Goal: Transaction & Acquisition: Purchase product/service

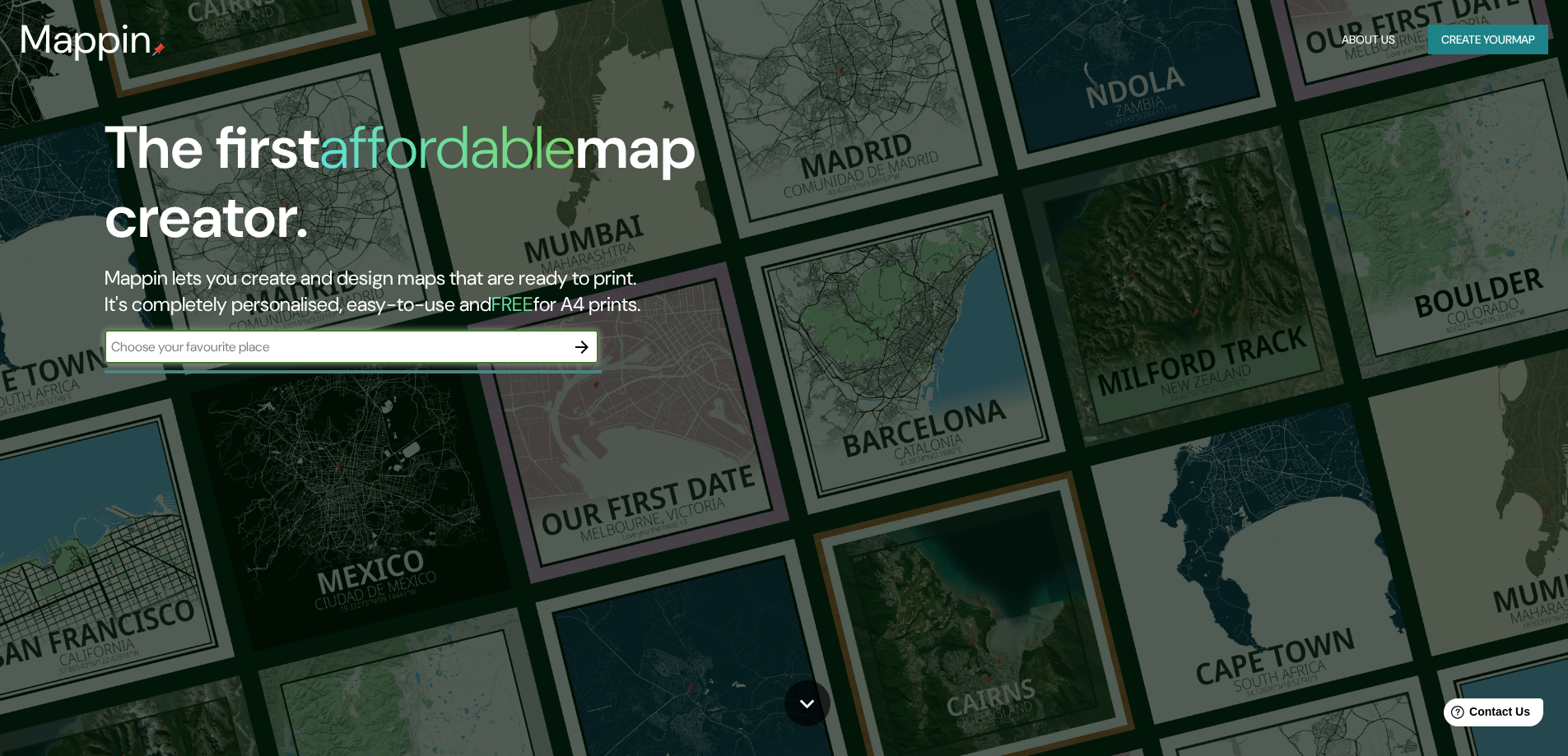
click at [252, 350] on input "text" at bounding box center [335, 346] width 461 height 19
type input "cayma"
click at [580, 351] on icon "button" at bounding box center [582, 346] width 19 height 19
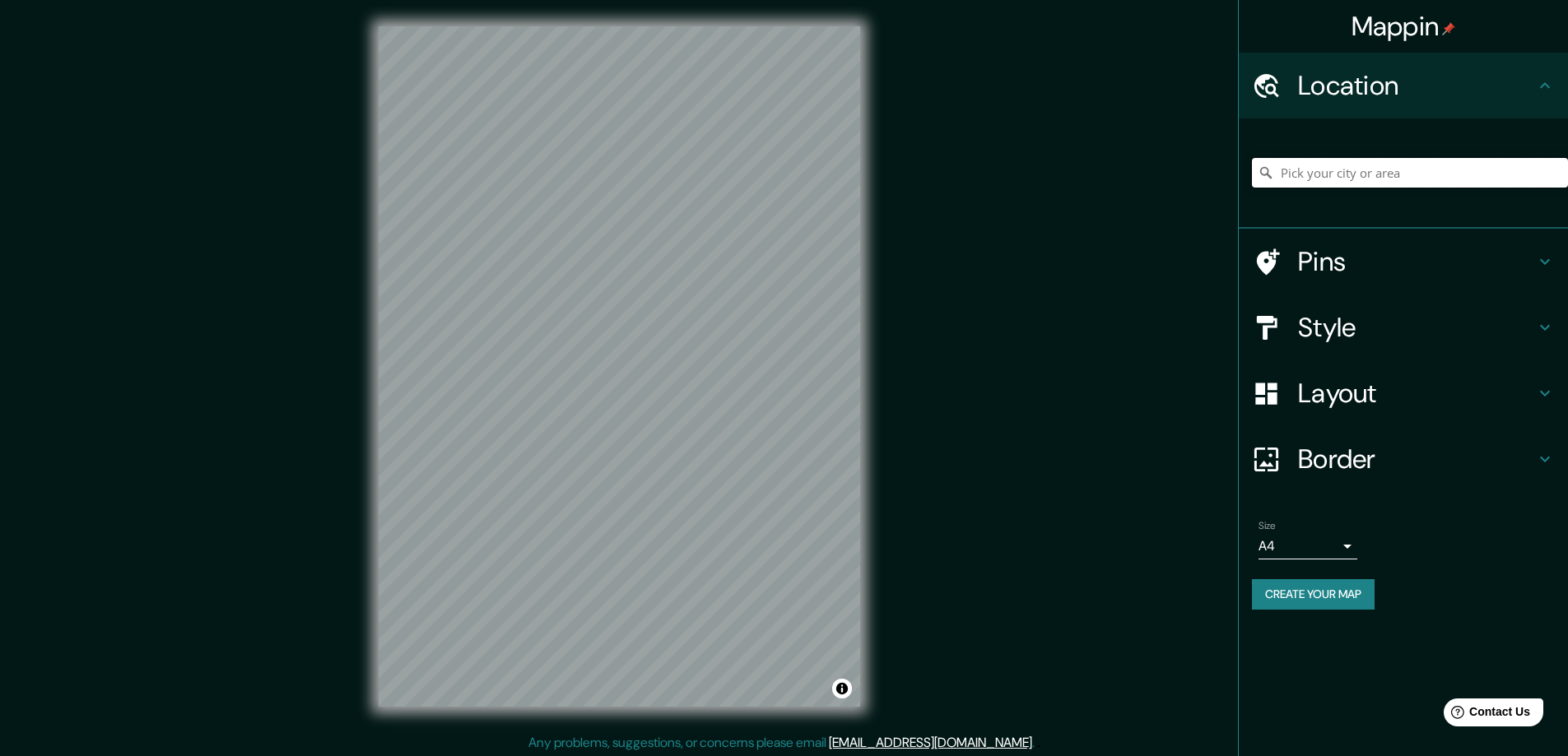
click at [1319, 169] on input "Pick your city or area" at bounding box center [1410, 173] width 316 height 29
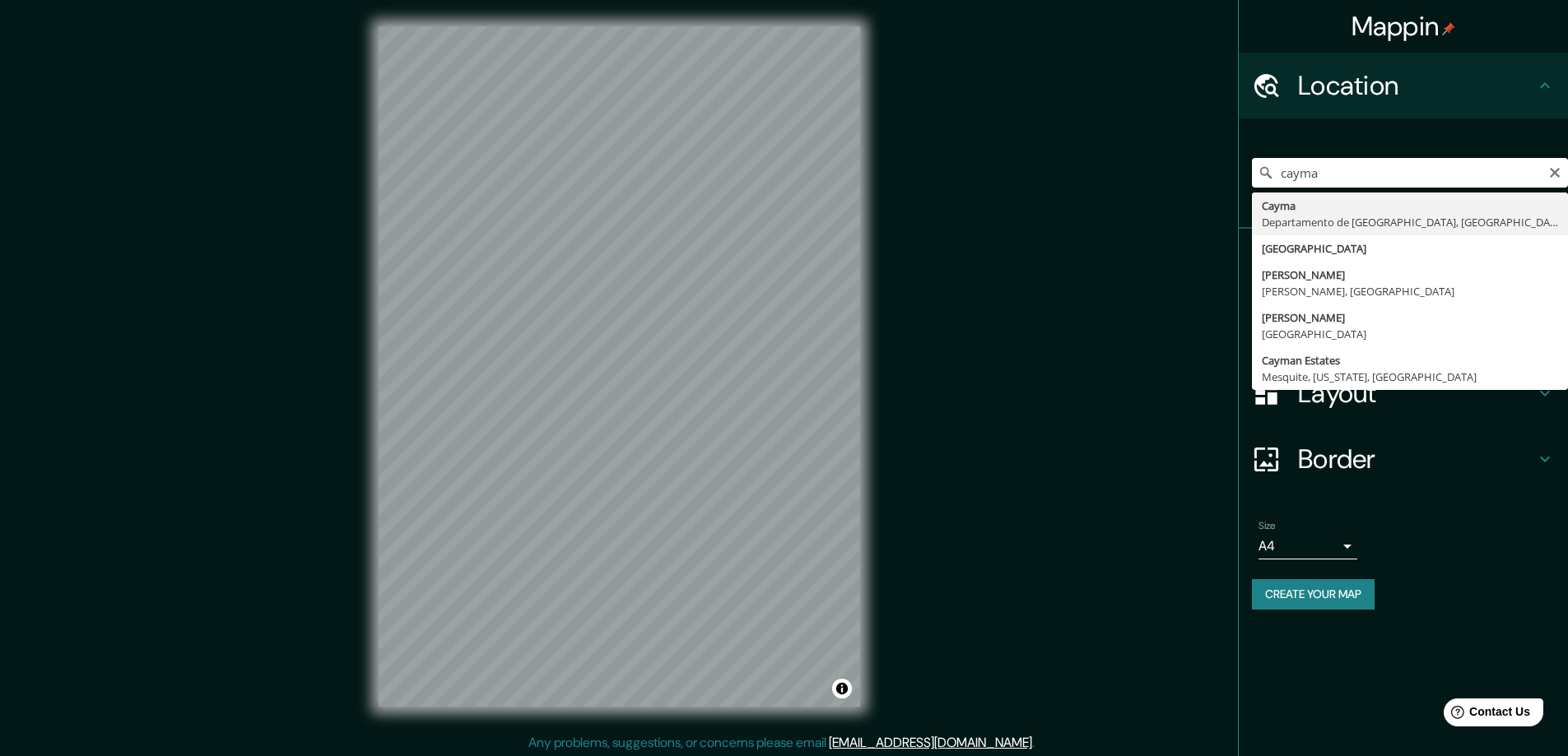
type input "[GEOGRAPHIC_DATA], [GEOGRAPHIC_DATA], [GEOGRAPHIC_DATA]"
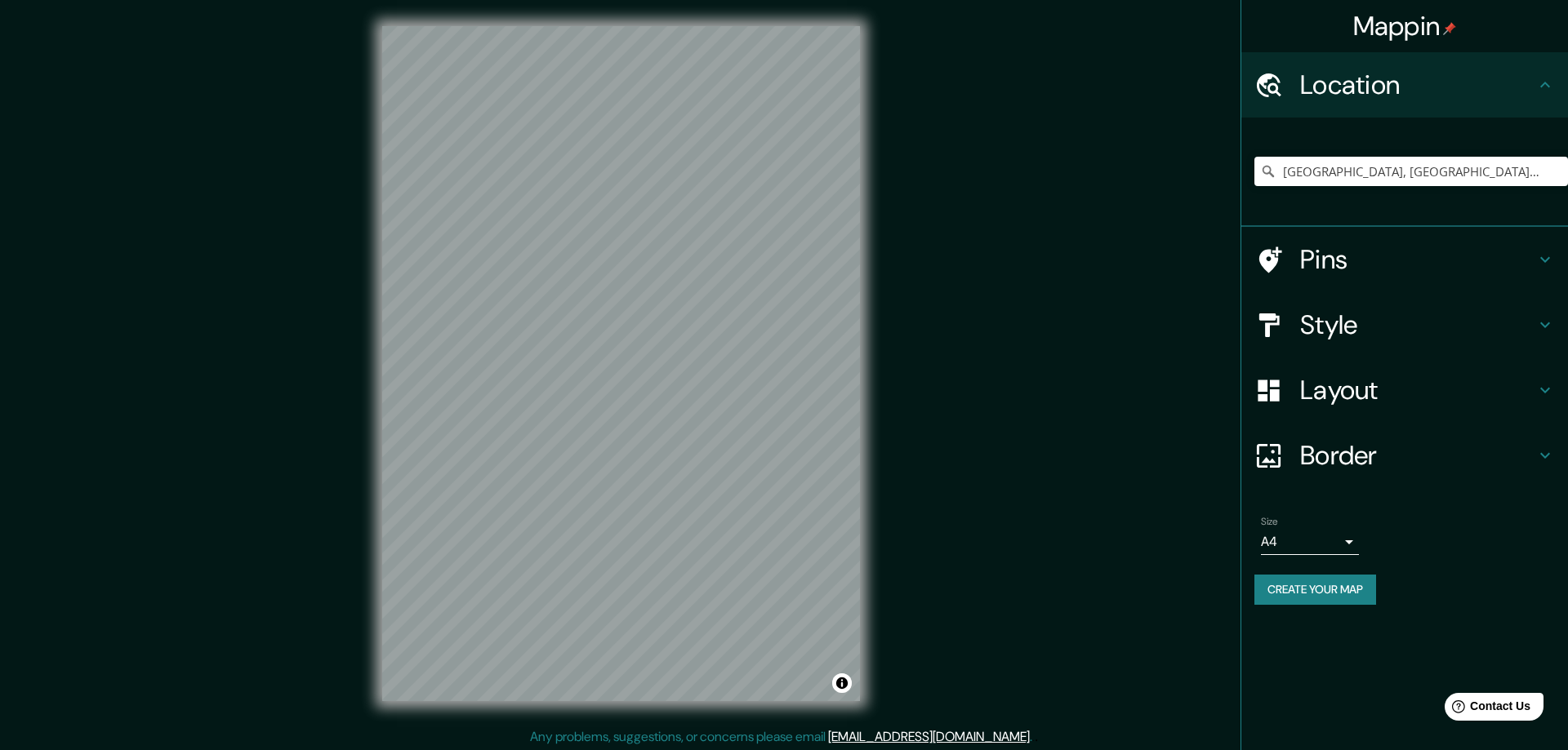
click at [1280, 548] on body "Mappin Location [GEOGRAPHIC_DATA], [GEOGRAPHIC_DATA], [GEOGRAPHIC_DATA] Pins St…" at bounding box center [784, 375] width 1568 height 750
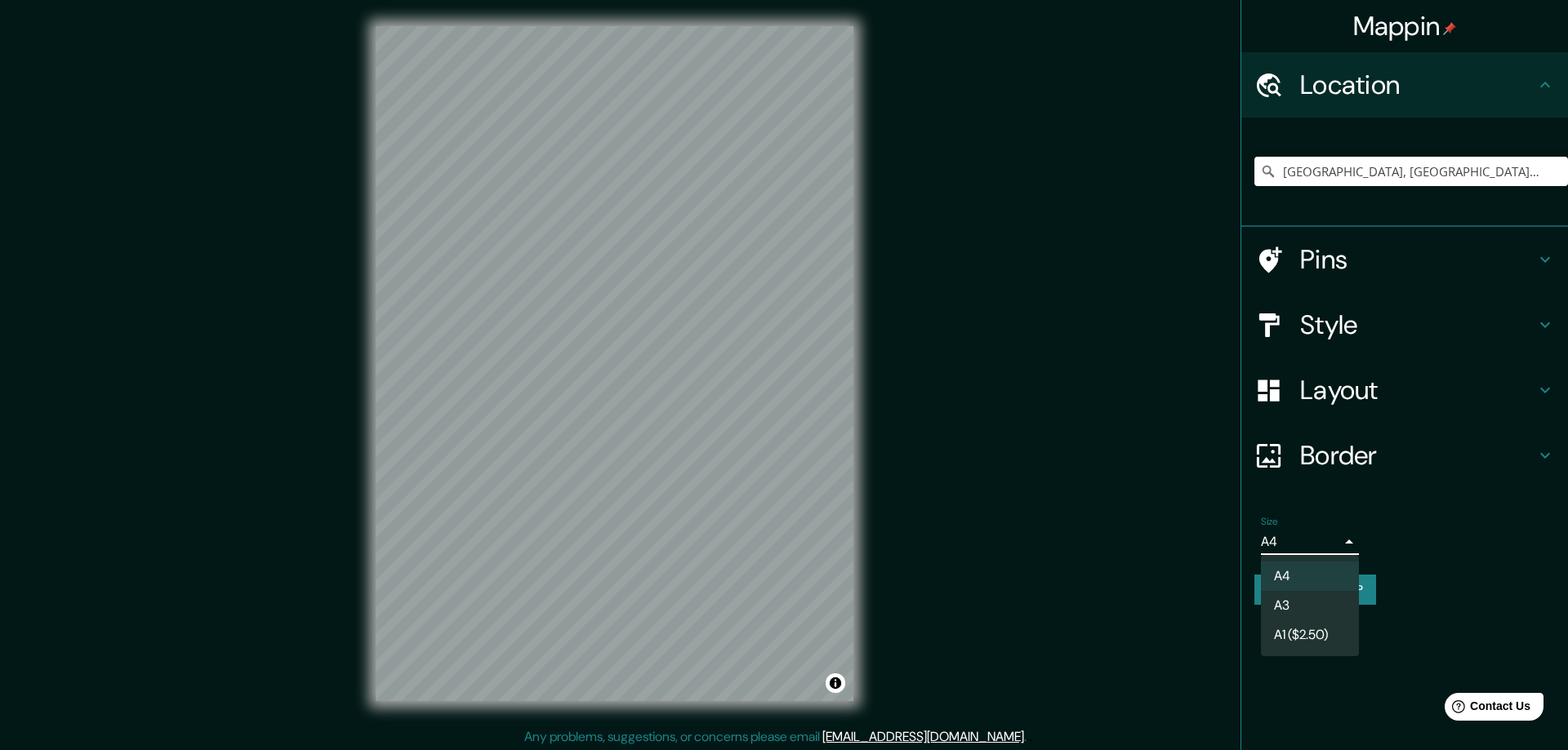
click at [1304, 599] on li "A3" at bounding box center [1309, 606] width 98 height 29
type input "a4"
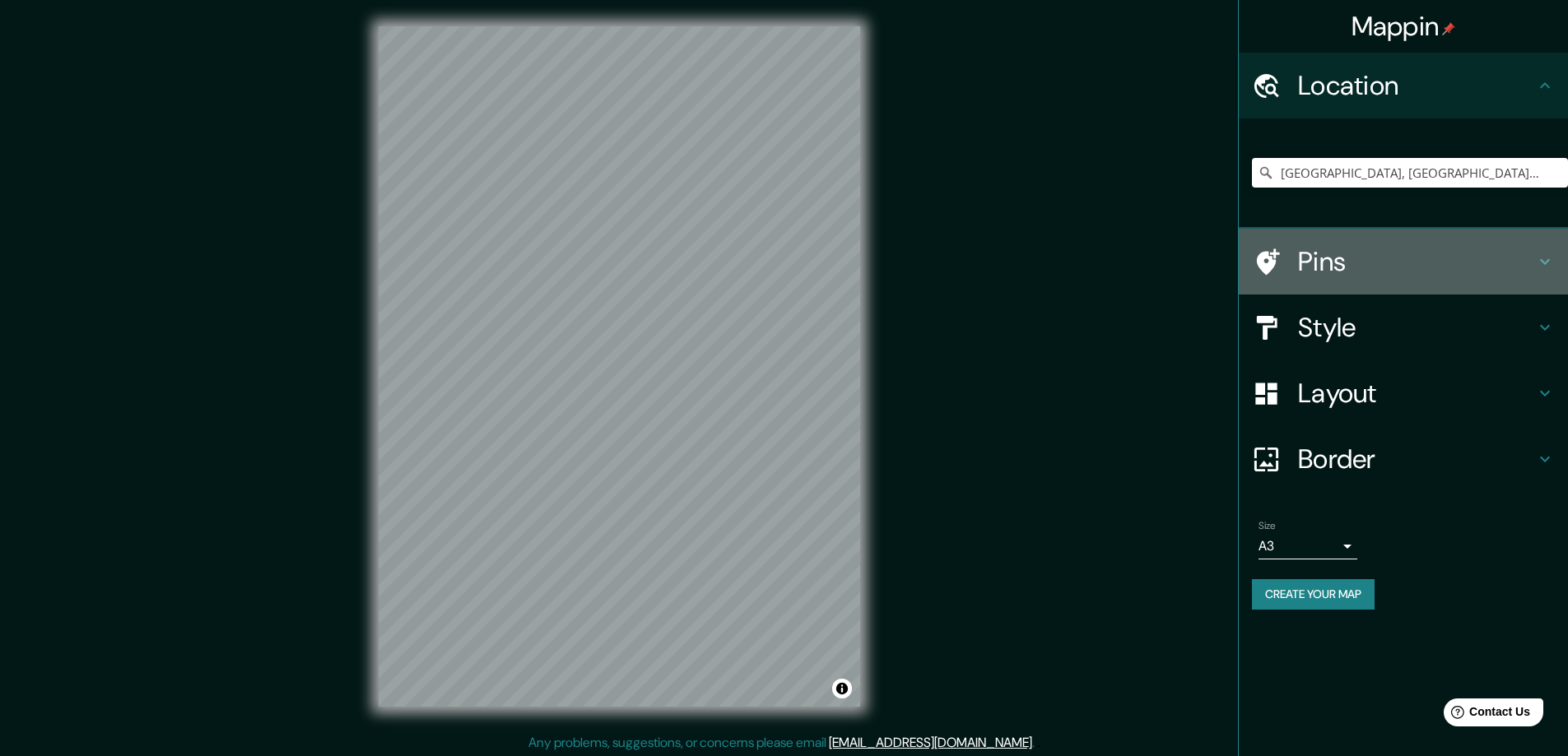
click at [1386, 257] on h4 "Pins" at bounding box center [1417, 262] width 237 height 33
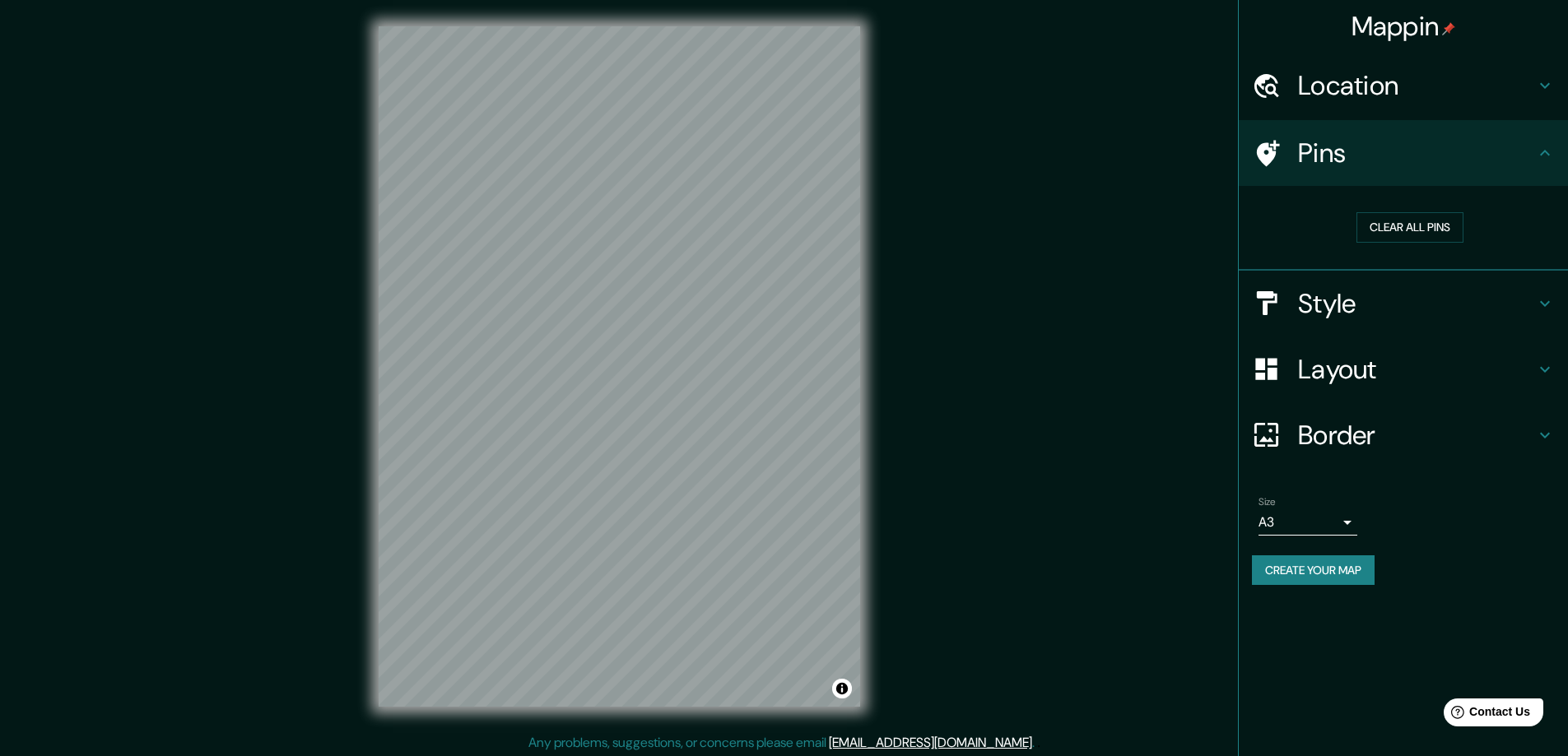
click at [1346, 310] on h4 "Style" at bounding box center [1417, 304] width 237 height 33
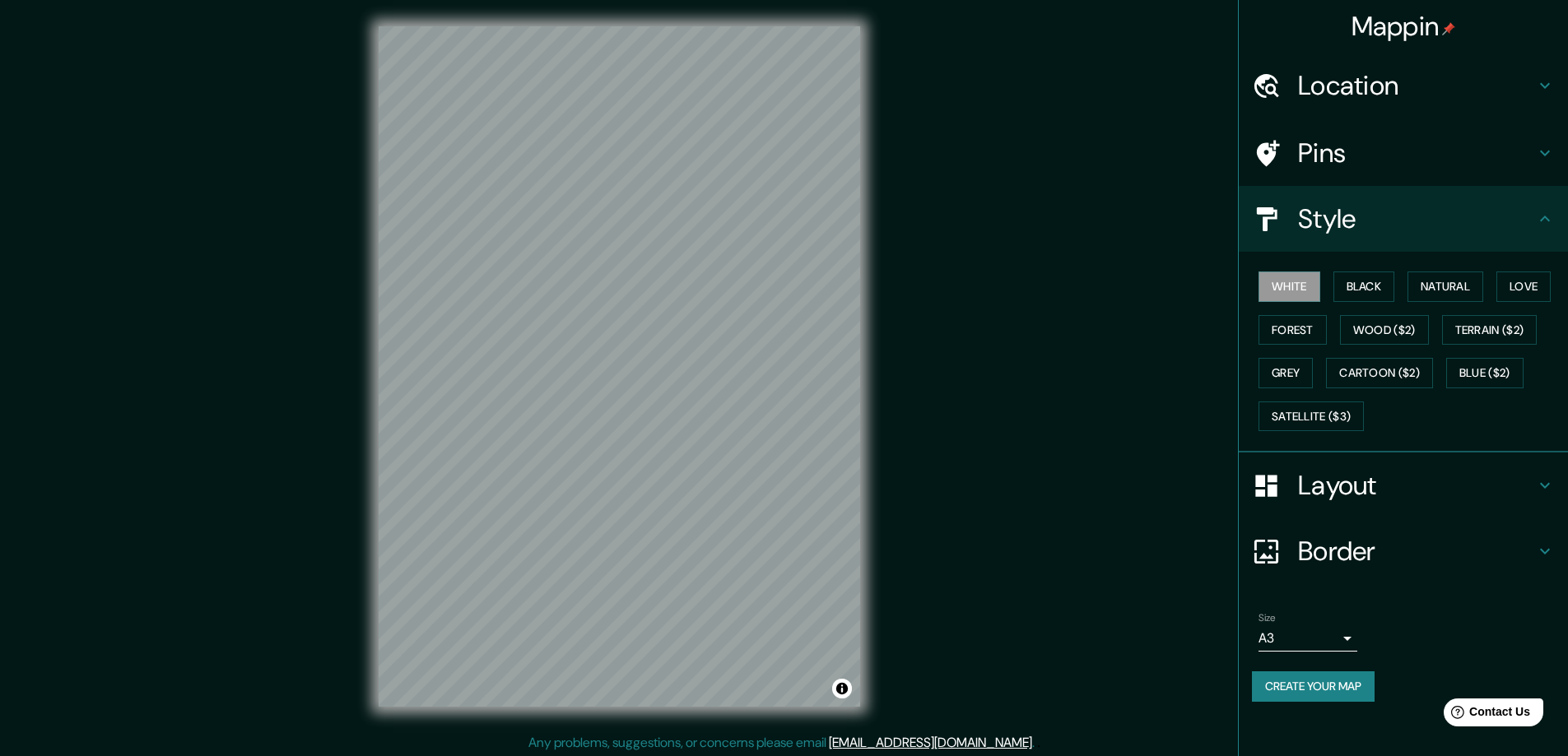
click at [1351, 271] on div "White Black Natural Love Forest Wood ($2) Terrain ($2) Grey Cartoon ($2) Blue (…" at bounding box center [1410, 351] width 316 height 173
click at [1372, 284] on button "Black" at bounding box center [1364, 287] width 62 height 30
click at [1420, 290] on button "Natural" at bounding box center [1446, 287] width 75 height 30
click at [1509, 282] on button "Love" at bounding box center [1523, 287] width 54 height 30
click at [1295, 417] on button "Satellite ($3)" at bounding box center [1312, 416] width 106 height 30
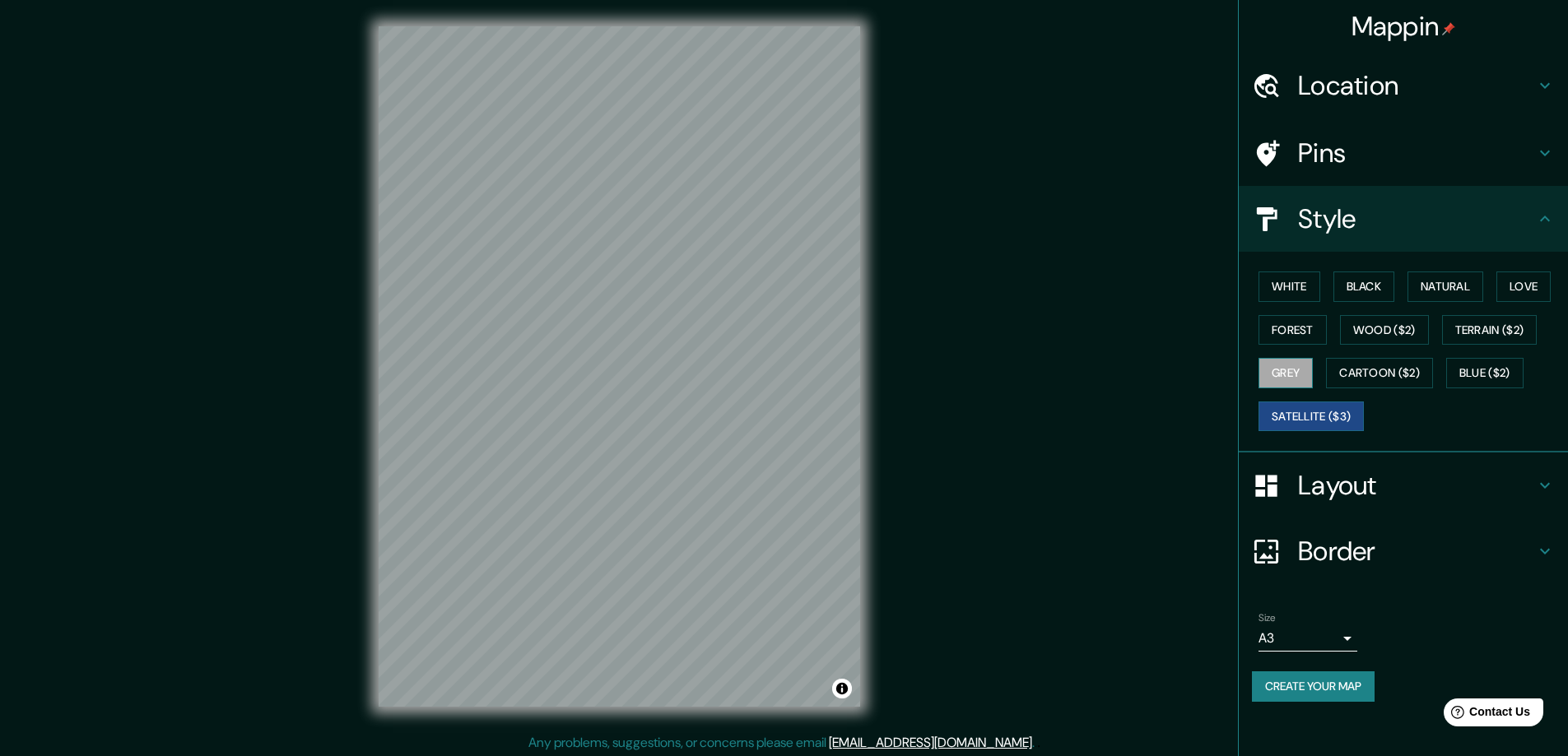
click at [1277, 371] on button "Grey" at bounding box center [1286, 373] width 54 height 30
click at [1343, 369] on button "Cartoon ($2)" at bounding box center [1380, 373] width 107 height 30
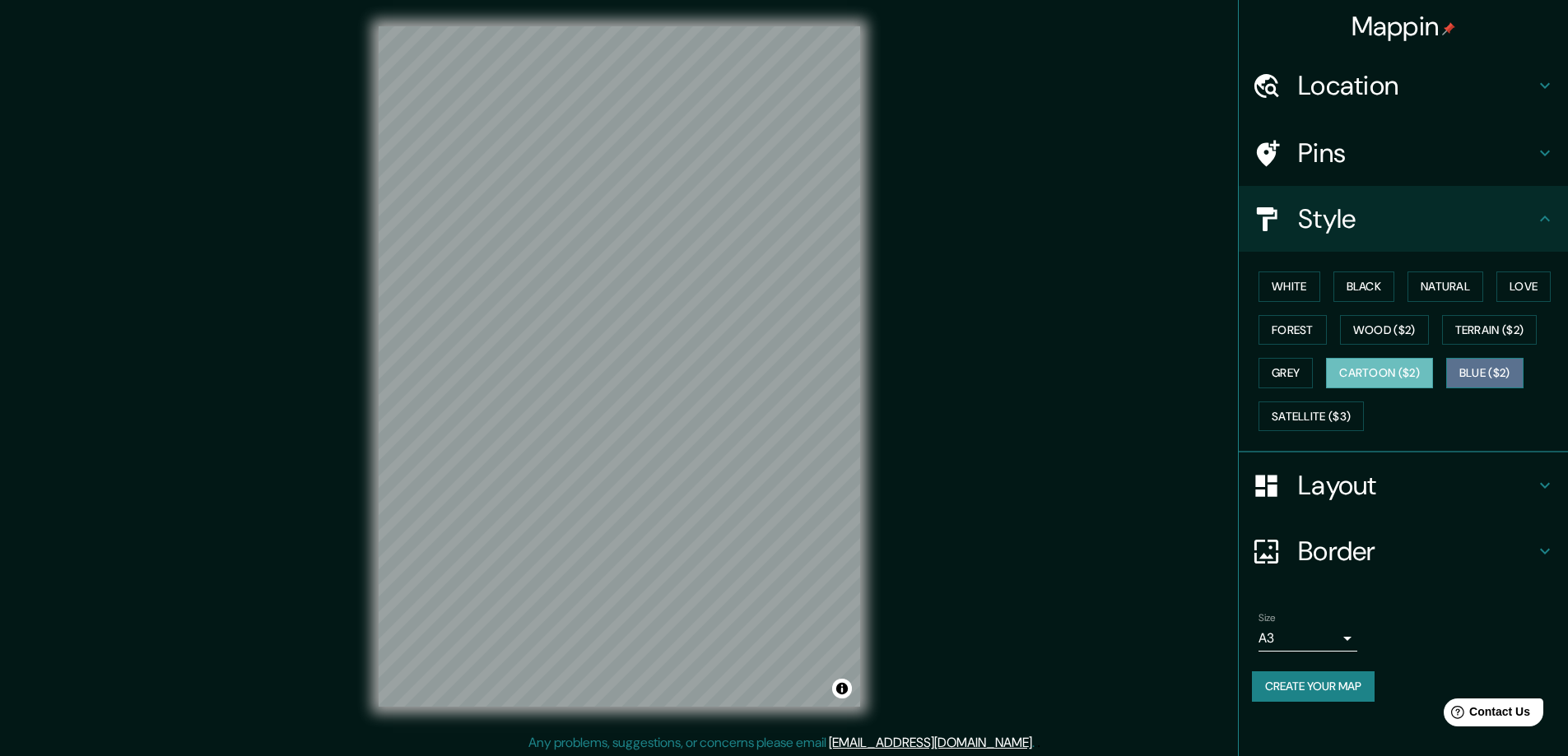
click at [1472, 379] on button "Blue ($2)" at bounding box center [1485, 373] width 77 height 30
click at [1305, 375] on button "Grey" at bounding box center [1286, 373] width 54 height 30
click at [1267, 288] on button "White" at bounding box center [1290, 287] width 62 height 30
click at [1282, 367] on button "Grey" at bounding box center [1286, 373] width 54 height 30
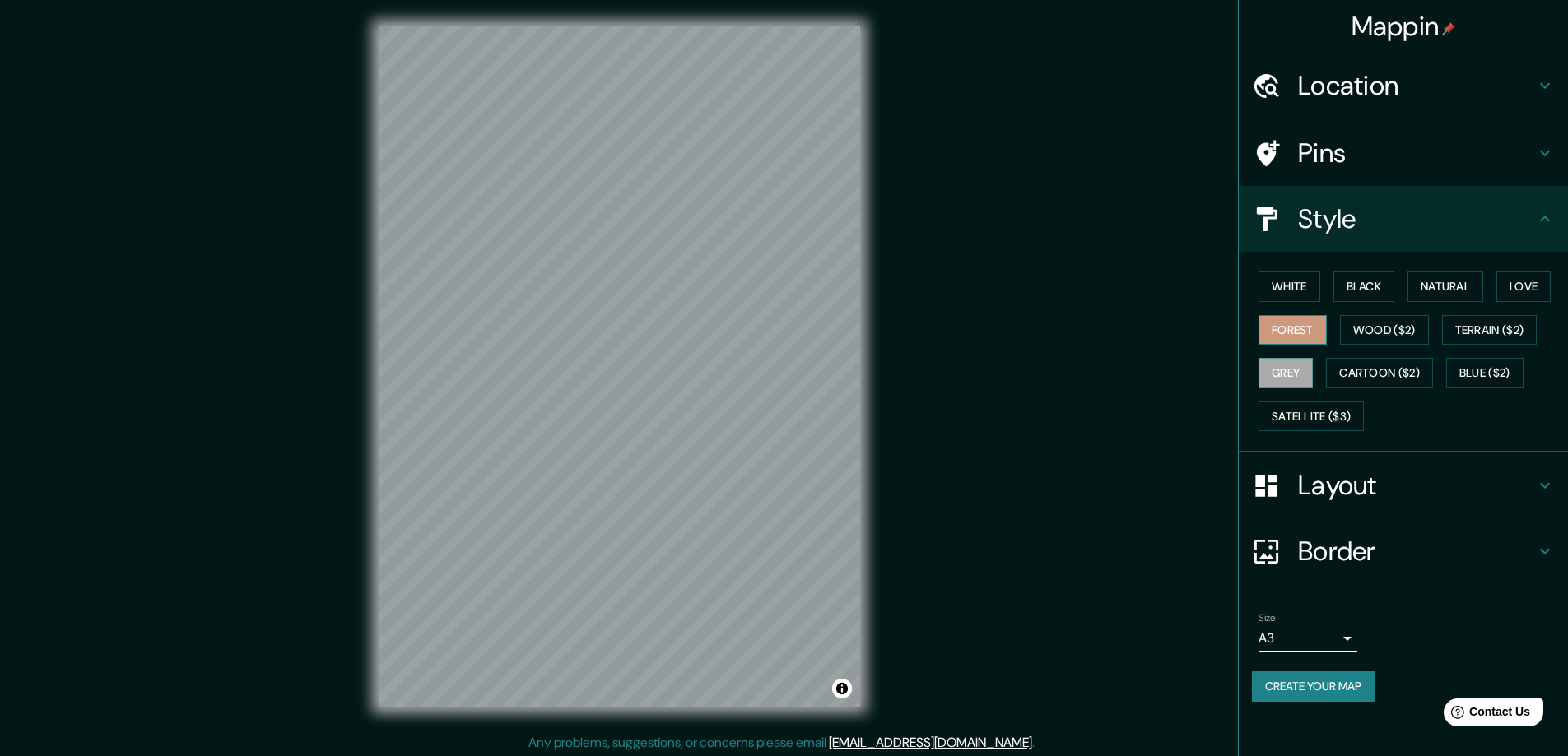
click at [1290, 336] on button "Forest" at bounding box center [1293, 330] width 68 height 30
click at [1345, 330] on button "Wood ($2)" at bounding box center [1384, 330] width 89 height 30
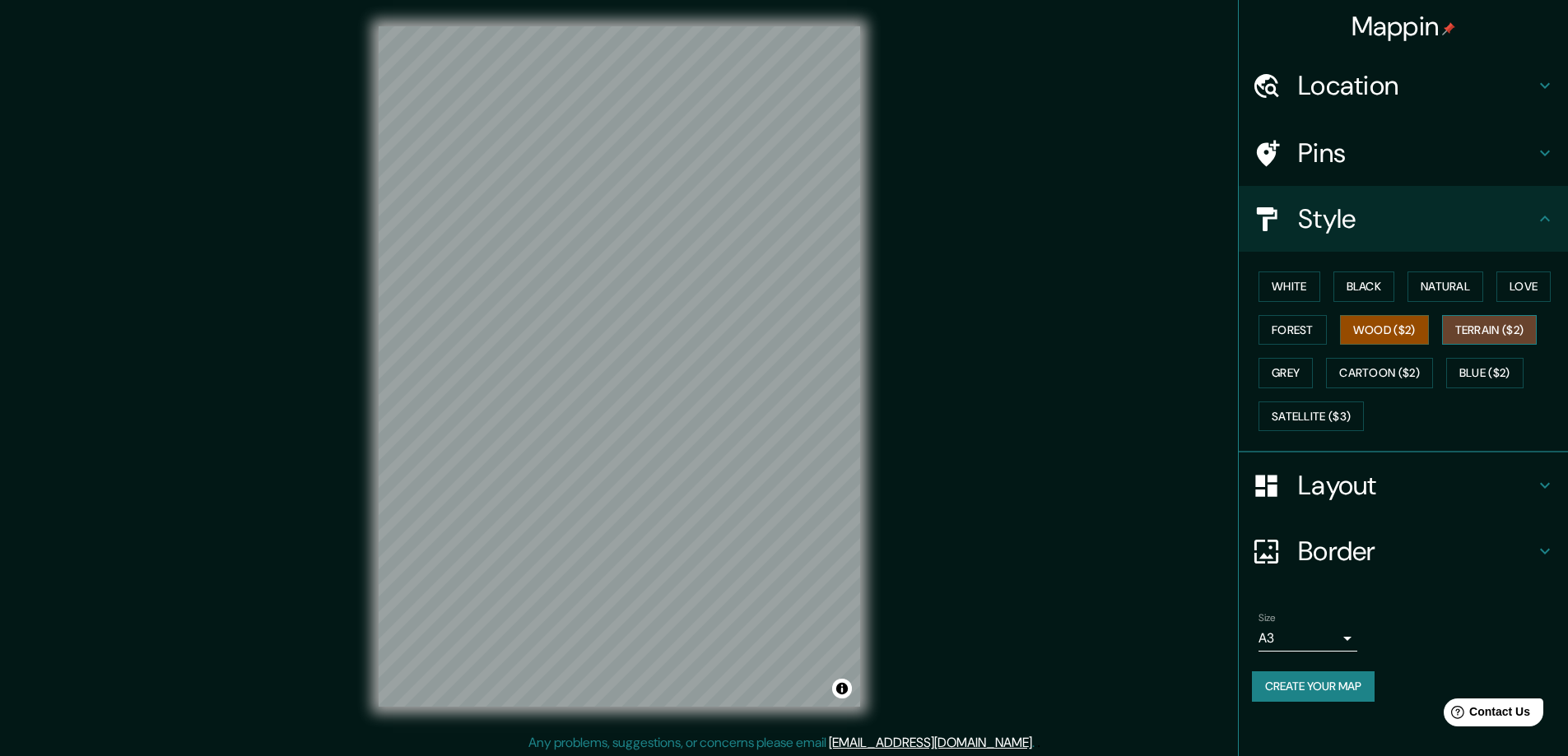
click at [1449, 333] on button "Terrain ($2)" at bounding box center [1490, 330] width 96 height 30
click at [1283, 379] on button "Grey" at bounding box center [1286, 373] width 54 height 30
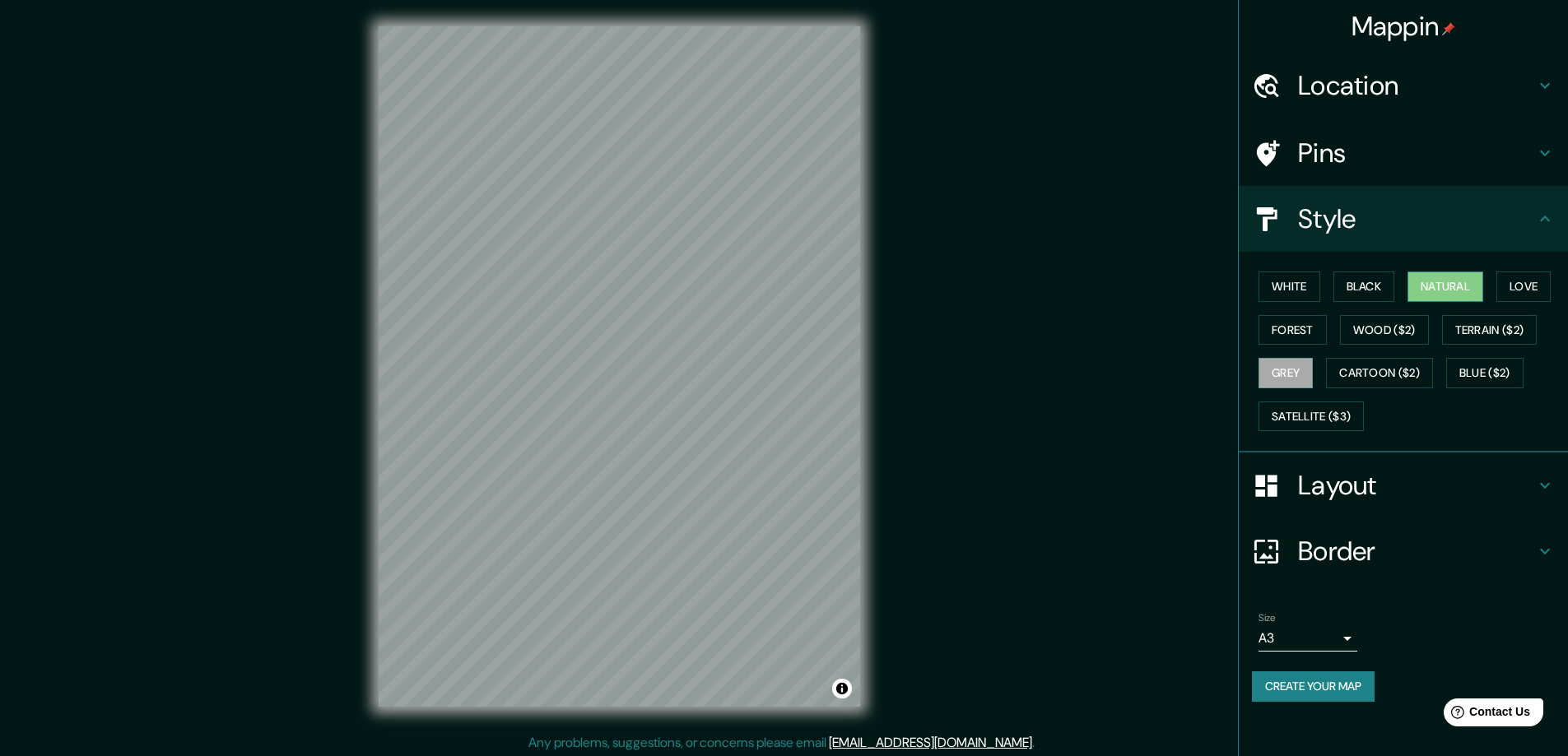
click at [1433, 292] on button "Natural" at bounding box center [1446, 287] width 75 height 30
click at [1514, 280] on button "Love" at bounding box center [1523, 287] width 54 height 30
click at [1368, 288] on button "Black" at bounding box center [1364, 287] width 62 height 30
click at [1300, 365] on button "Grey" at bounding box center [1286, 373] width 54 height 30
click at [1295, 685] on button "Create your map" at bounding box center [1312, 686] width 122 height 30
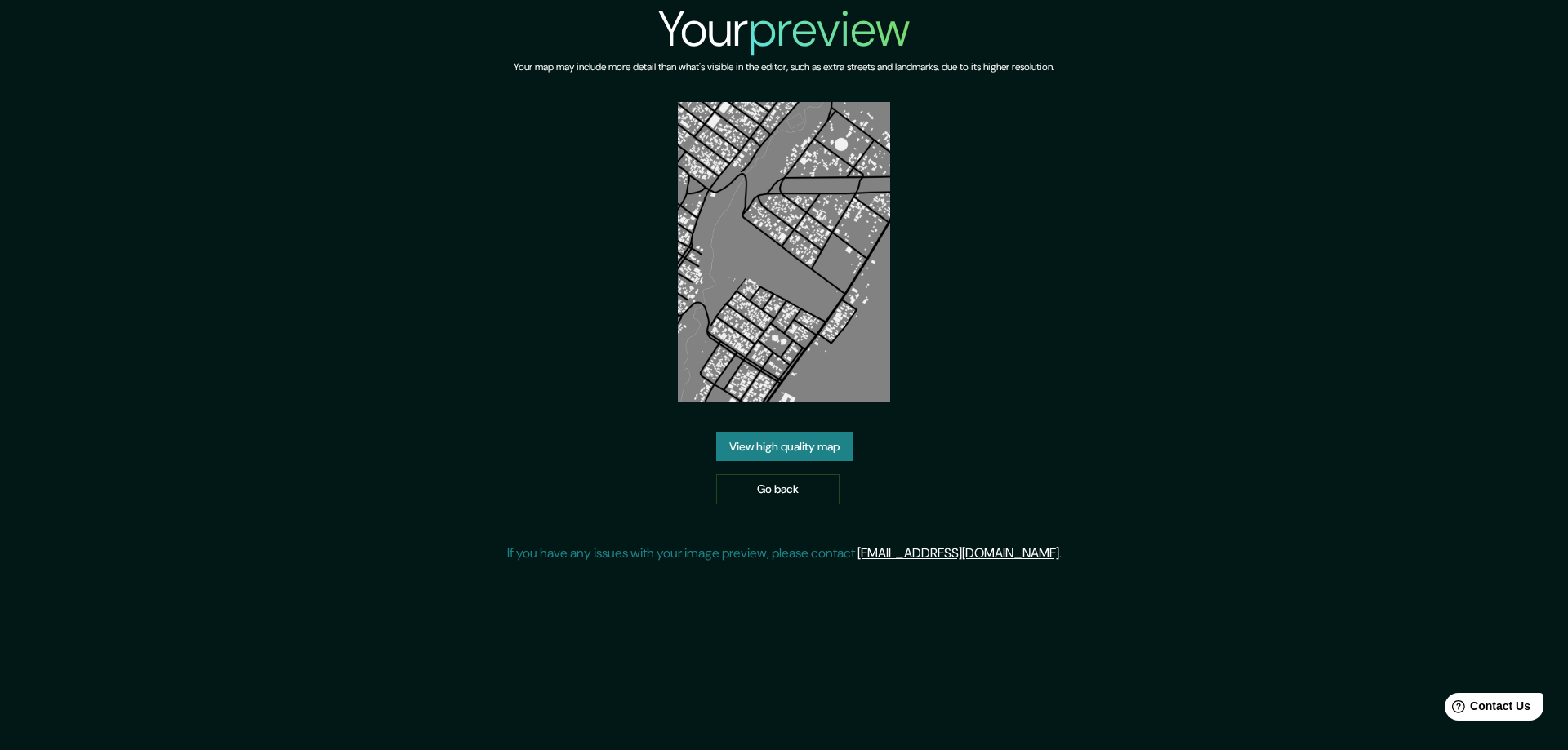
click at [785, 432] on link "View high quality map" at bounding box center [785, 447] width 137 height 30
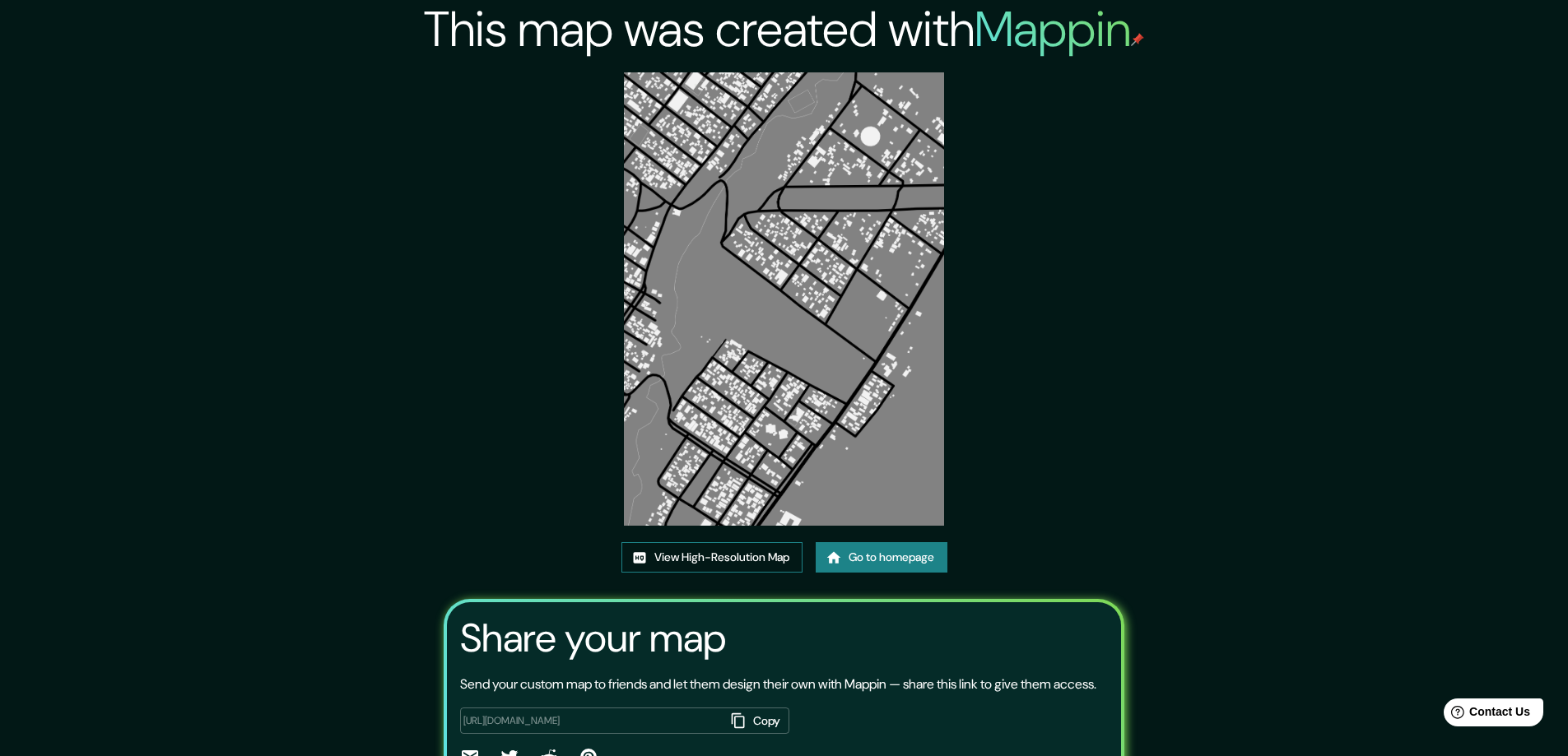
click at [754, 550] on link "View High-Resolution Map" at bounding box center [711, 557] width 181 height 30
click at [890, 547] on link "Go to homepage" at bounding box center [881, 557] width 131 height 30
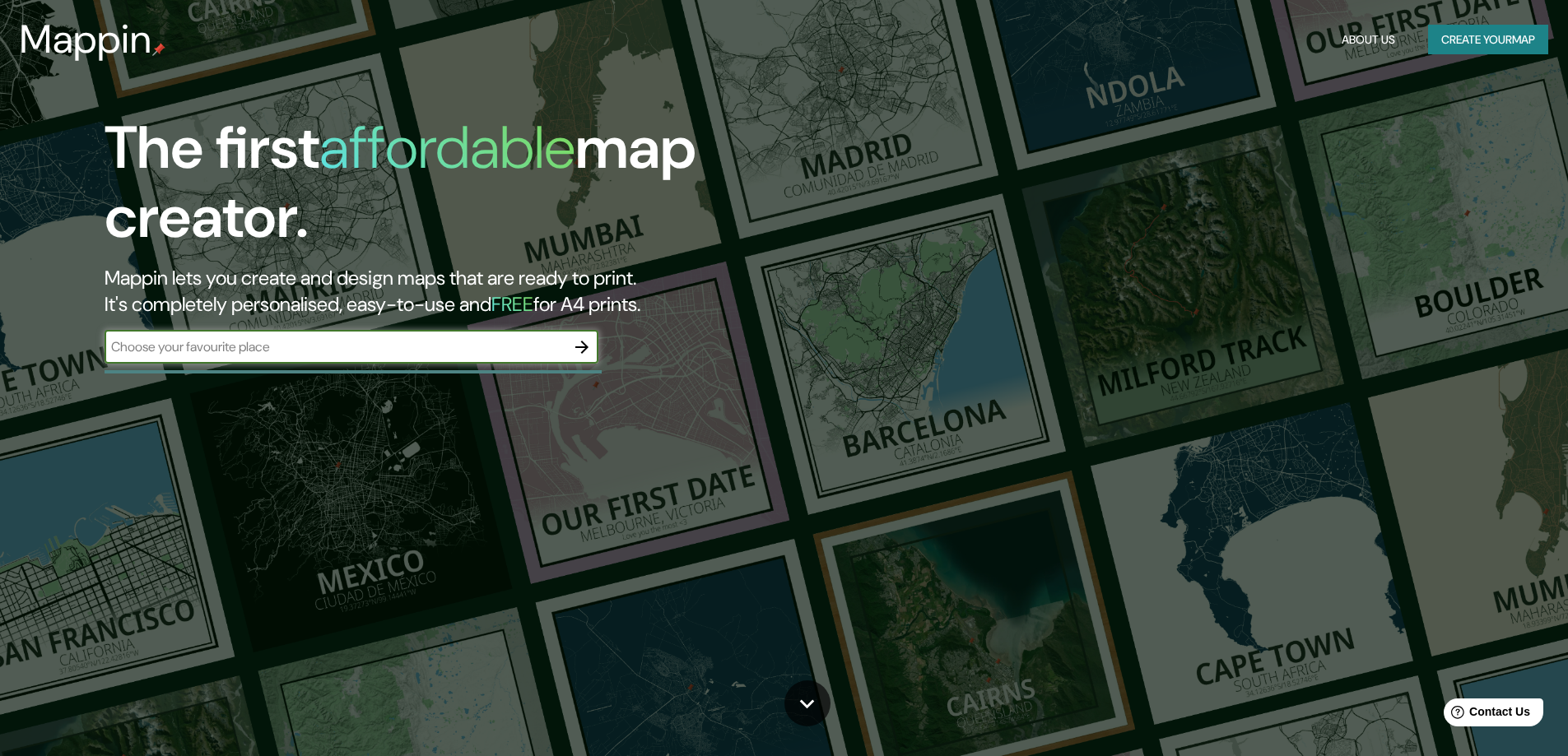
click at [469, 351] on input "text" at bounding box center [335, 346] width 461 height 19
type input "AS"
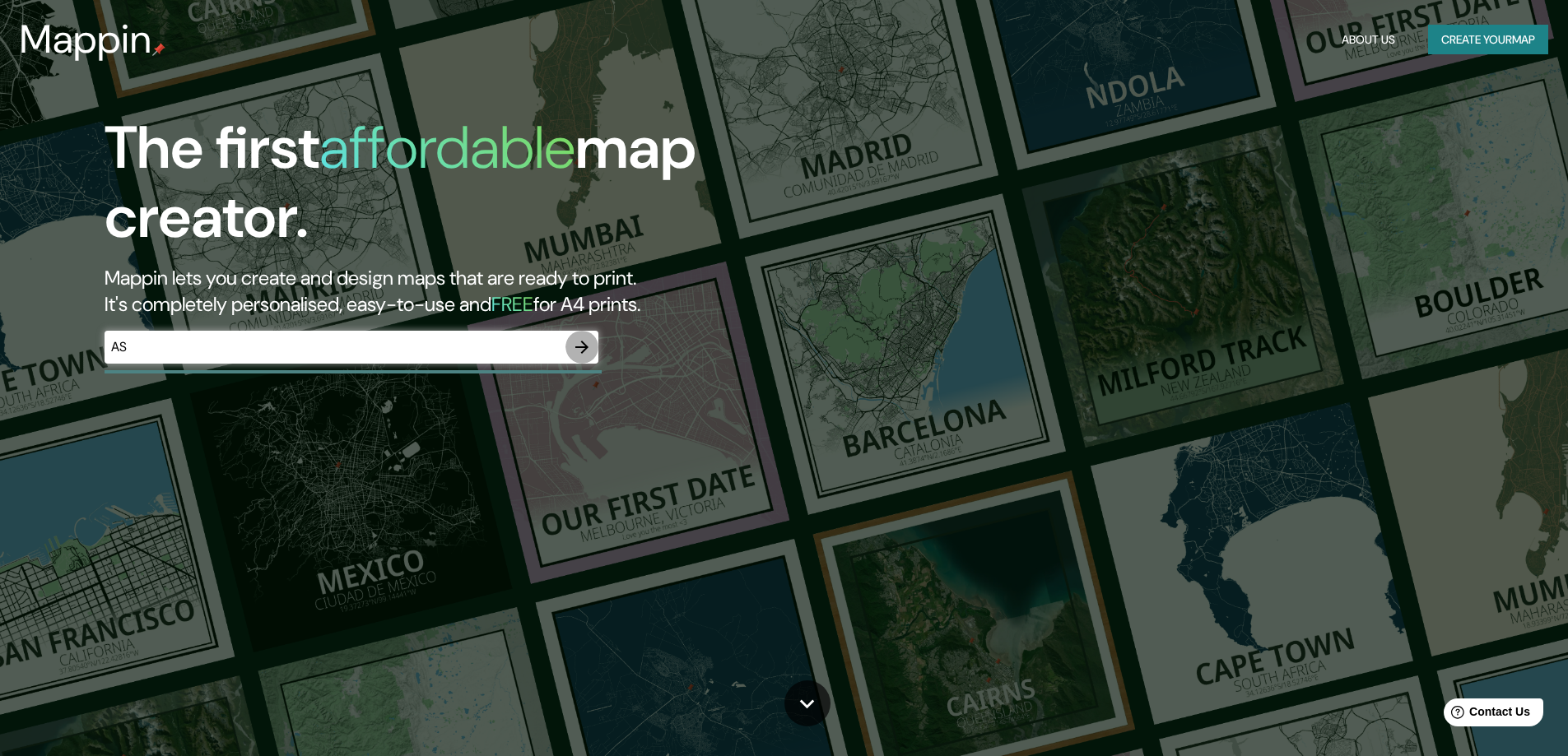
click at [579, 337] on icon "button" at bounding box center [582, 346] width 19 height 19
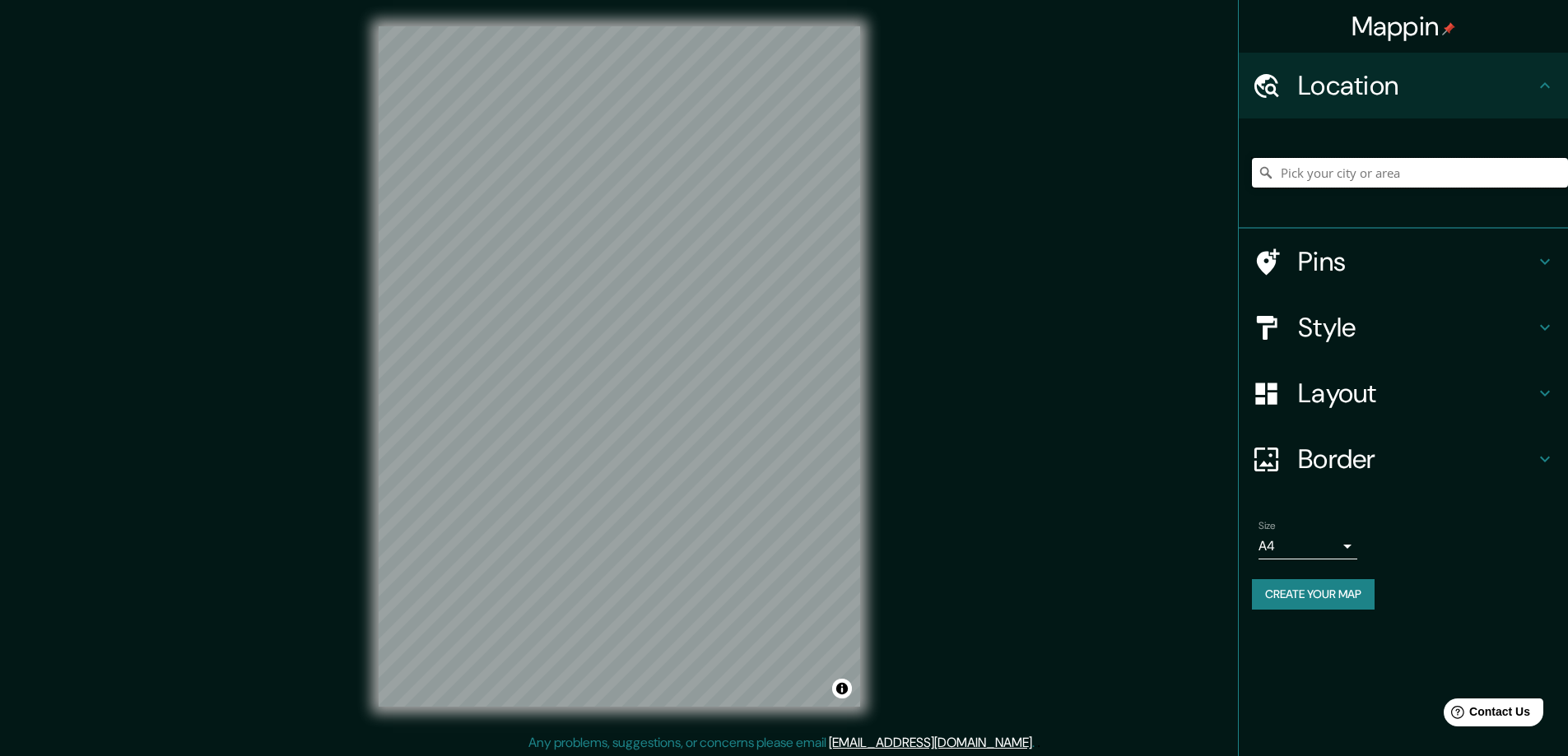
click at [1299, 172] on input "Pick your city or area" at bounding box center [1410, 173] width 316 height 29
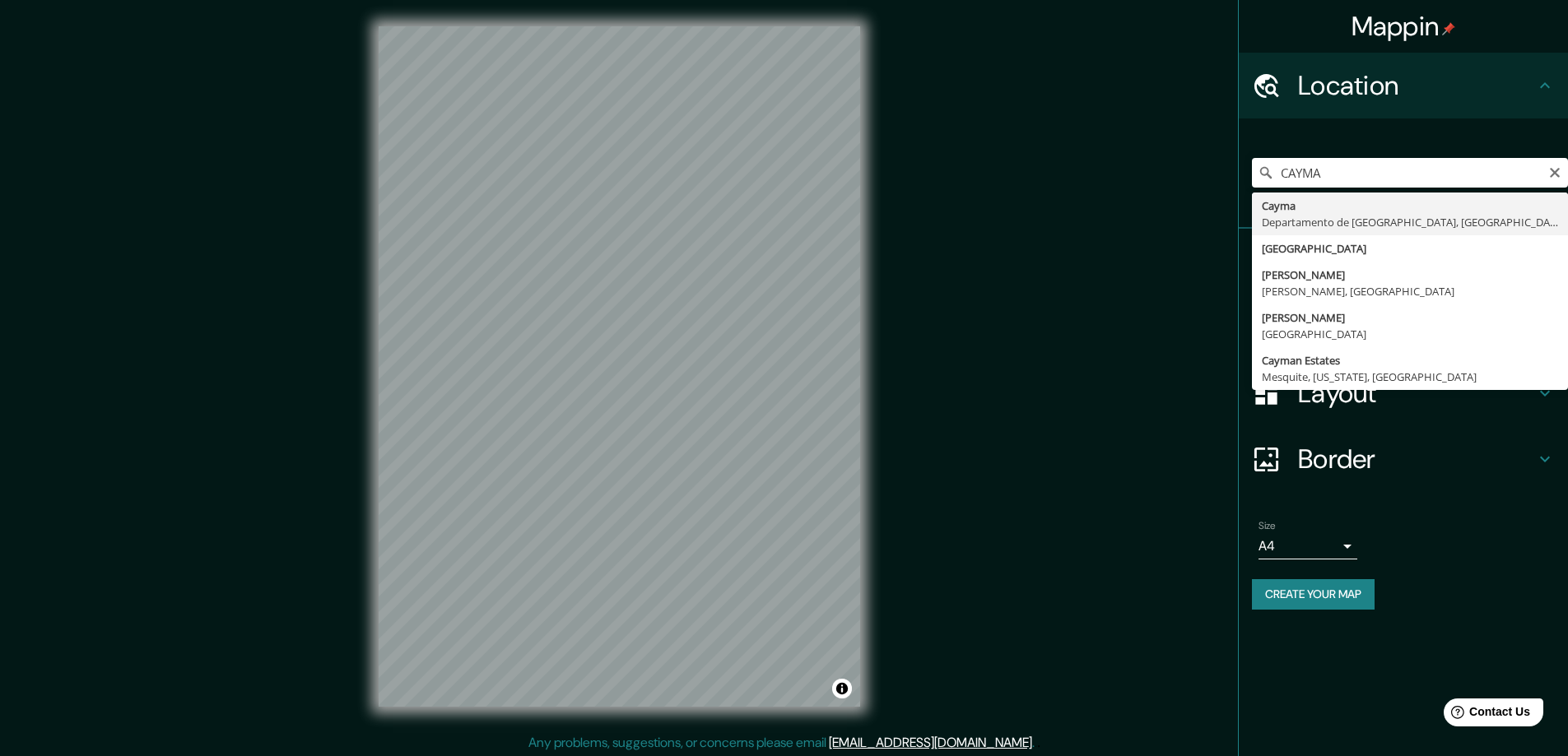
type input "[GEOGRAPHIC_DATA], [GEOGRAPHIC_DATA], [GEOGRAPHIC_DATA]"
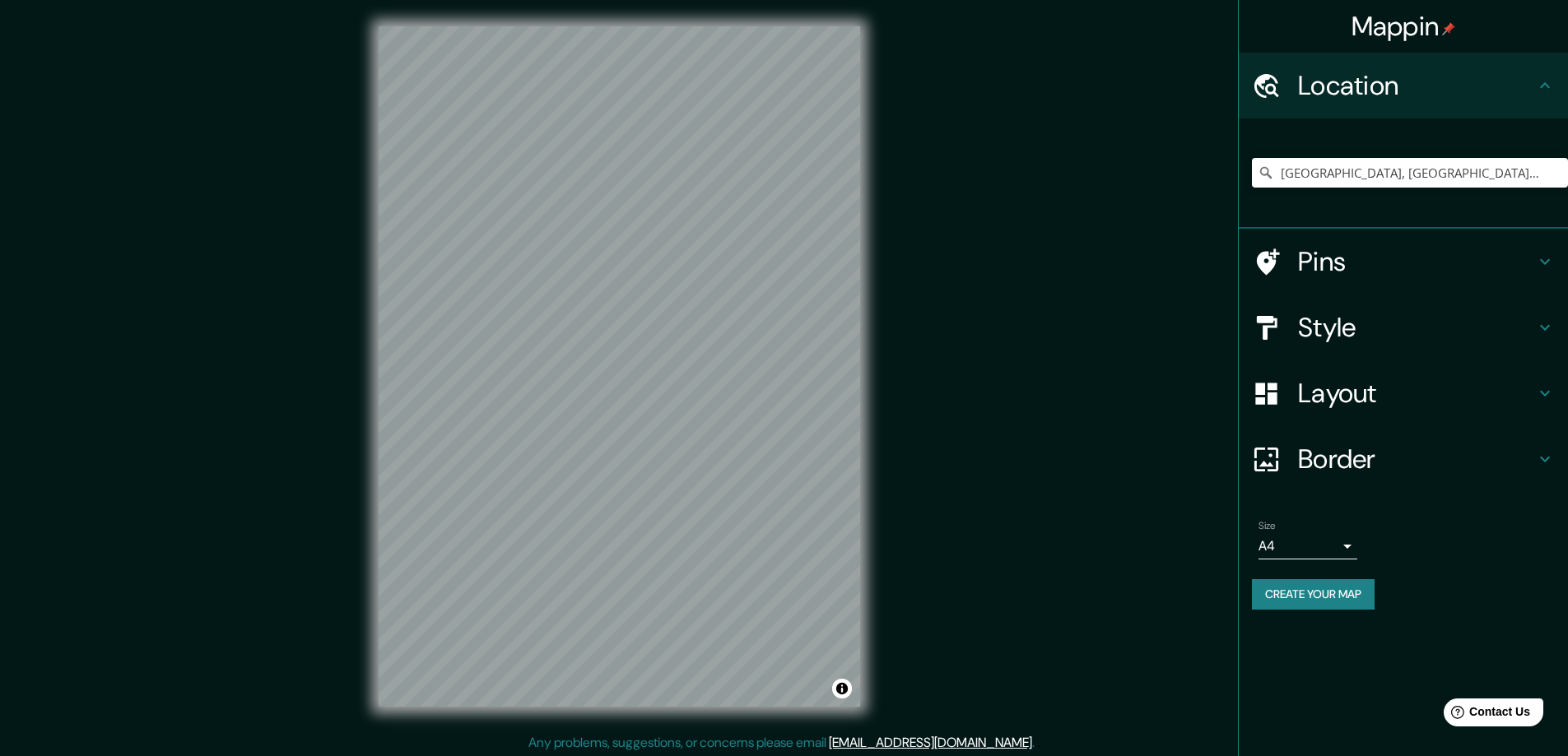
drag, startPoint x: 1006, startPoint y: 280, endPoint x: 888, endPoint y: 280, distance: 118.0
click at [1006, 280] on div "Mappin Location [GEOGRAPHIC_DATA], [GEOGRAPHIC_DATA], [GEOGRAPHIC_DATA] Pins St…" at bounding box center [784, 379] width 1568 height 760
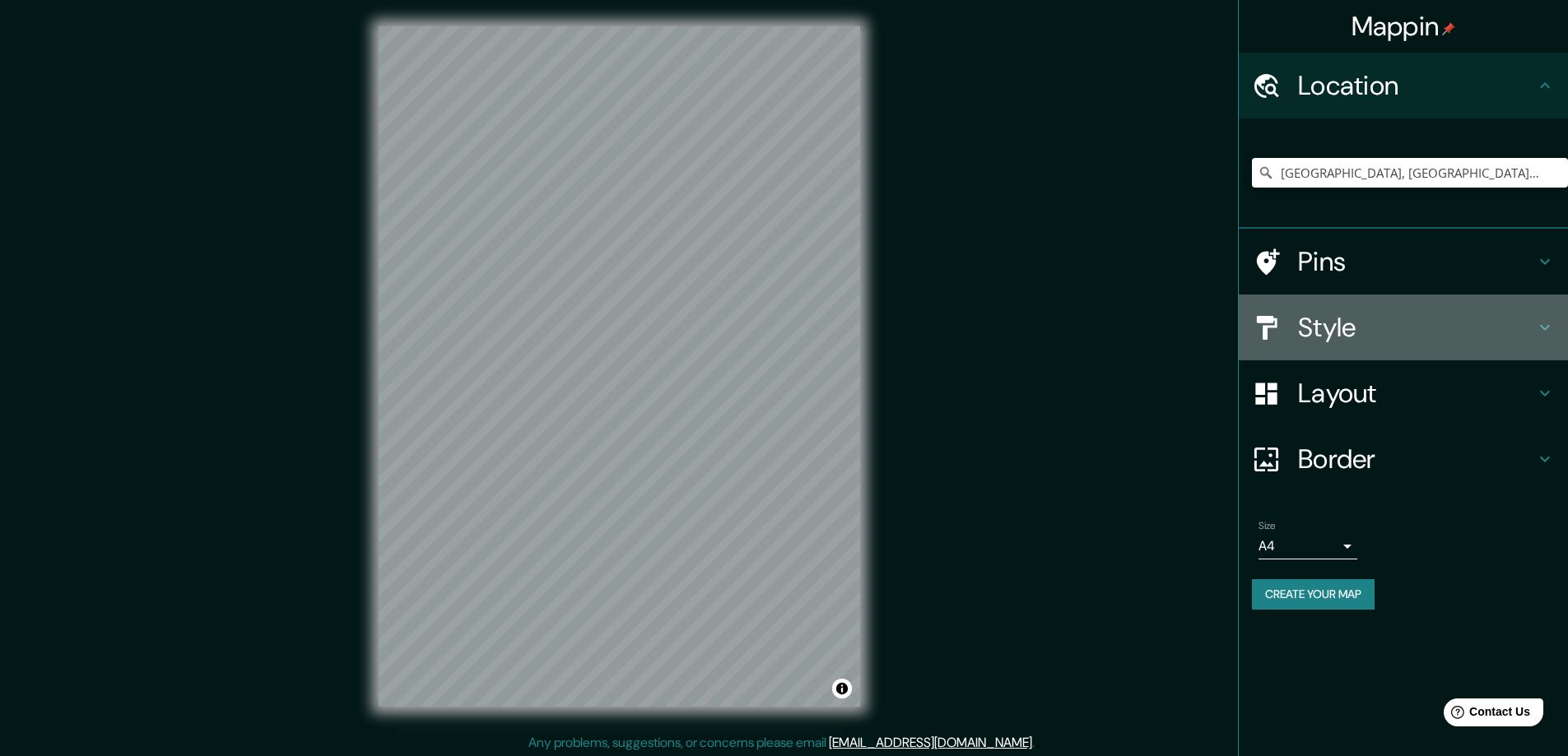
click at [1335, 320] on h4 "Style" at bounding box center [1417, 328] width 237 height 33
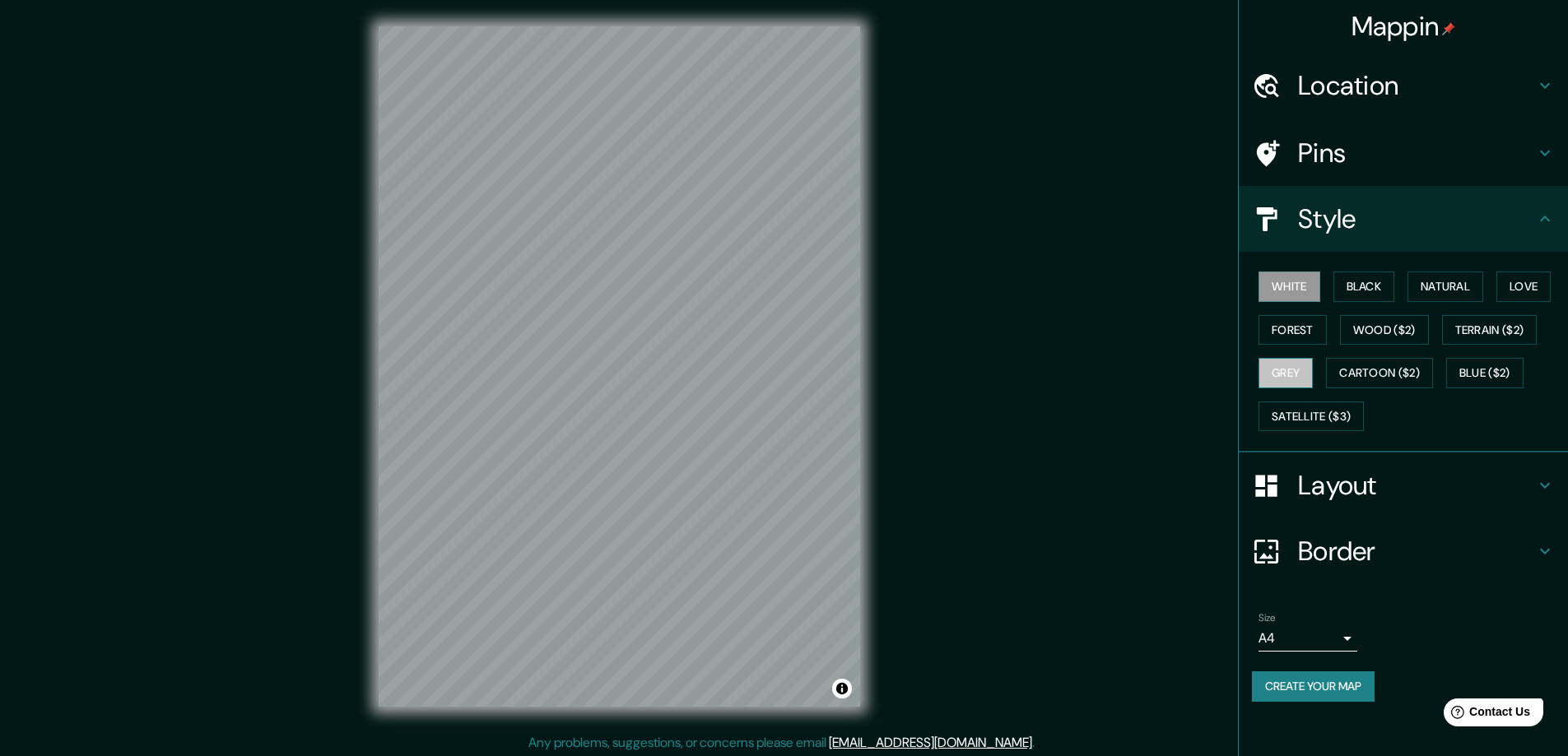
click at [1283, 368] on button "Grey" at bounding box center [1286, 373] width 54 height 30
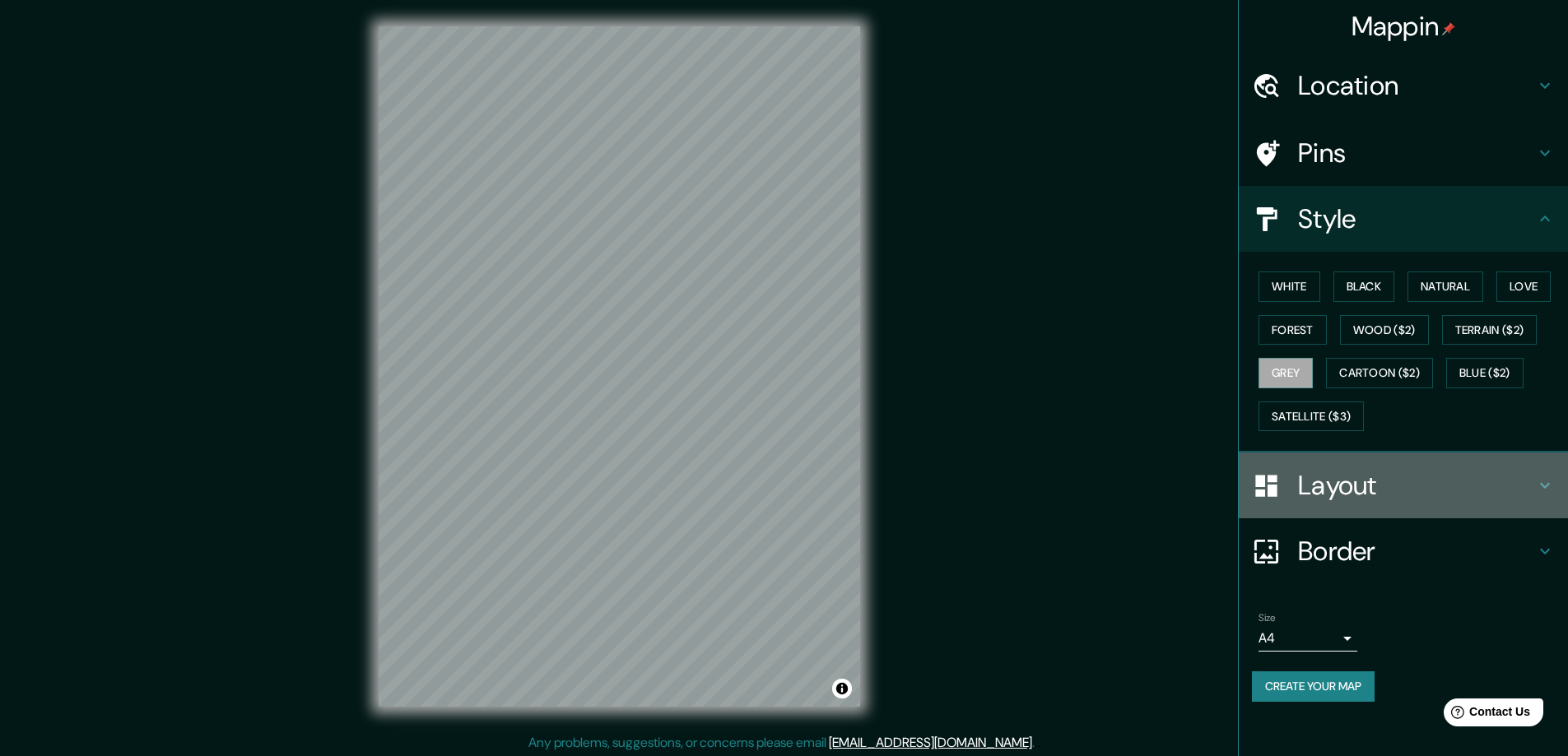
click at [1308, 502] on h4 "Layout" at bounding box center [1417, 486] width 237 height 33
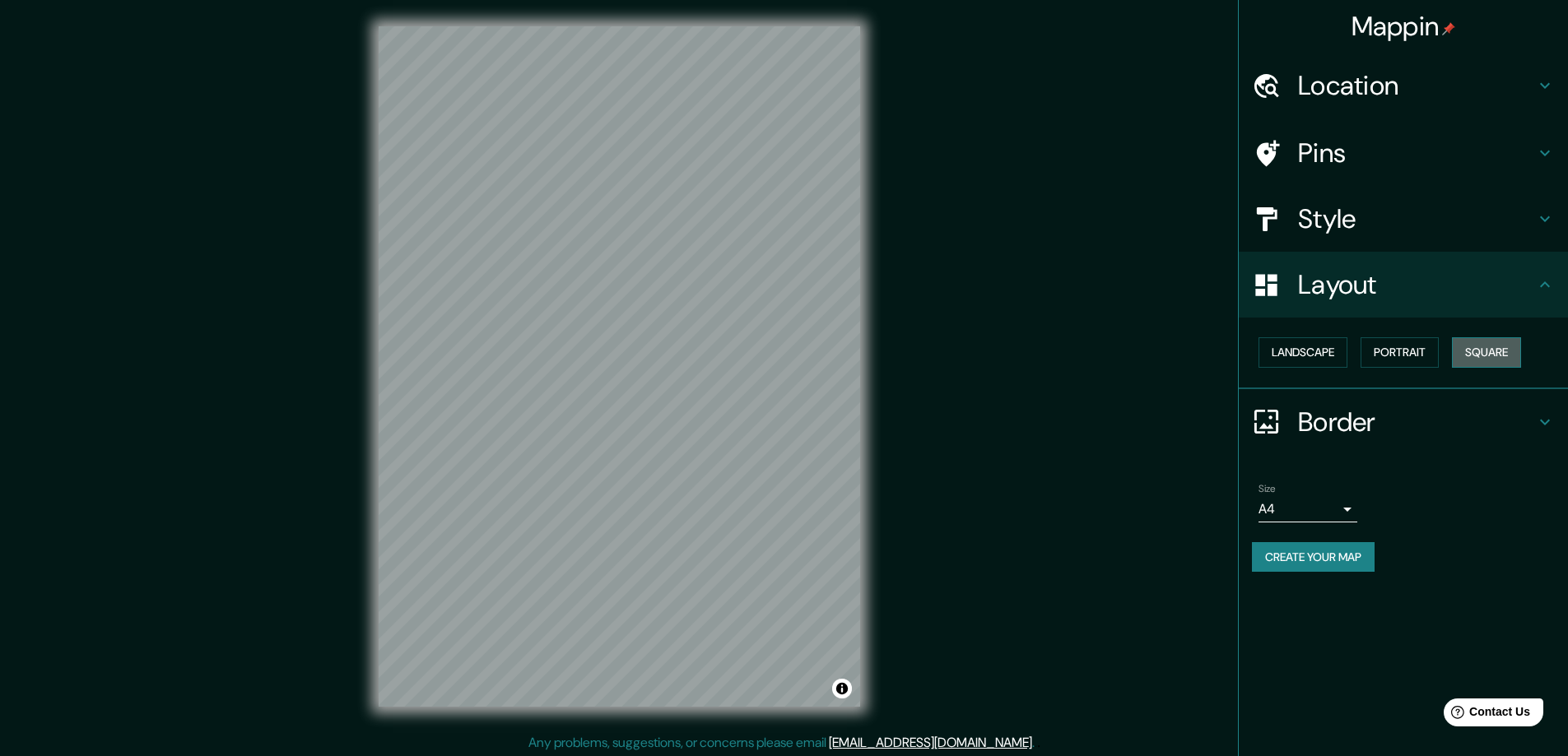
click at [1497, 349] on button "Square" at bounding box center [1486, 352] width 69 height 30
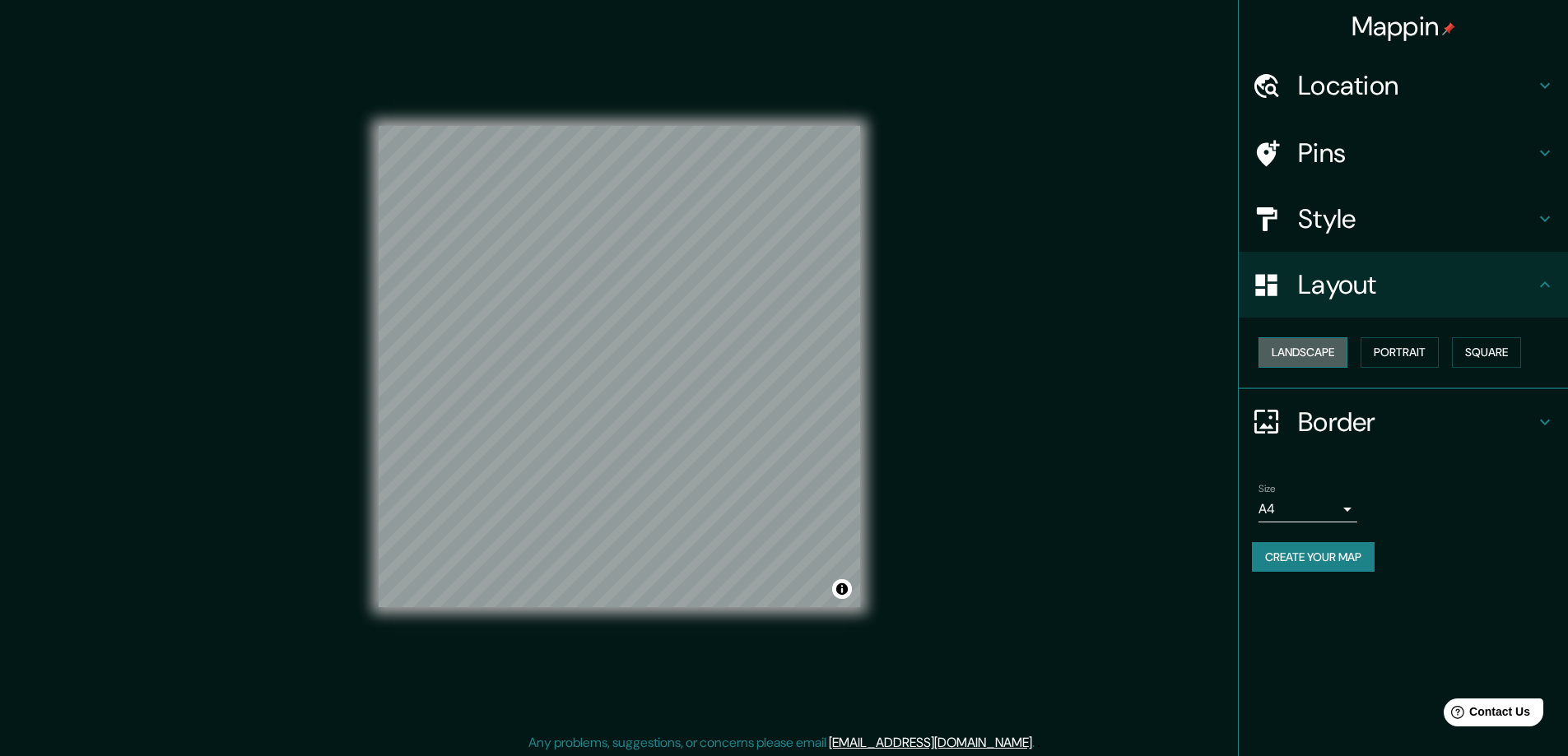
click at [1335, 351] on button "Landscape" at bounding box center [1303, 352] width 89 height 30
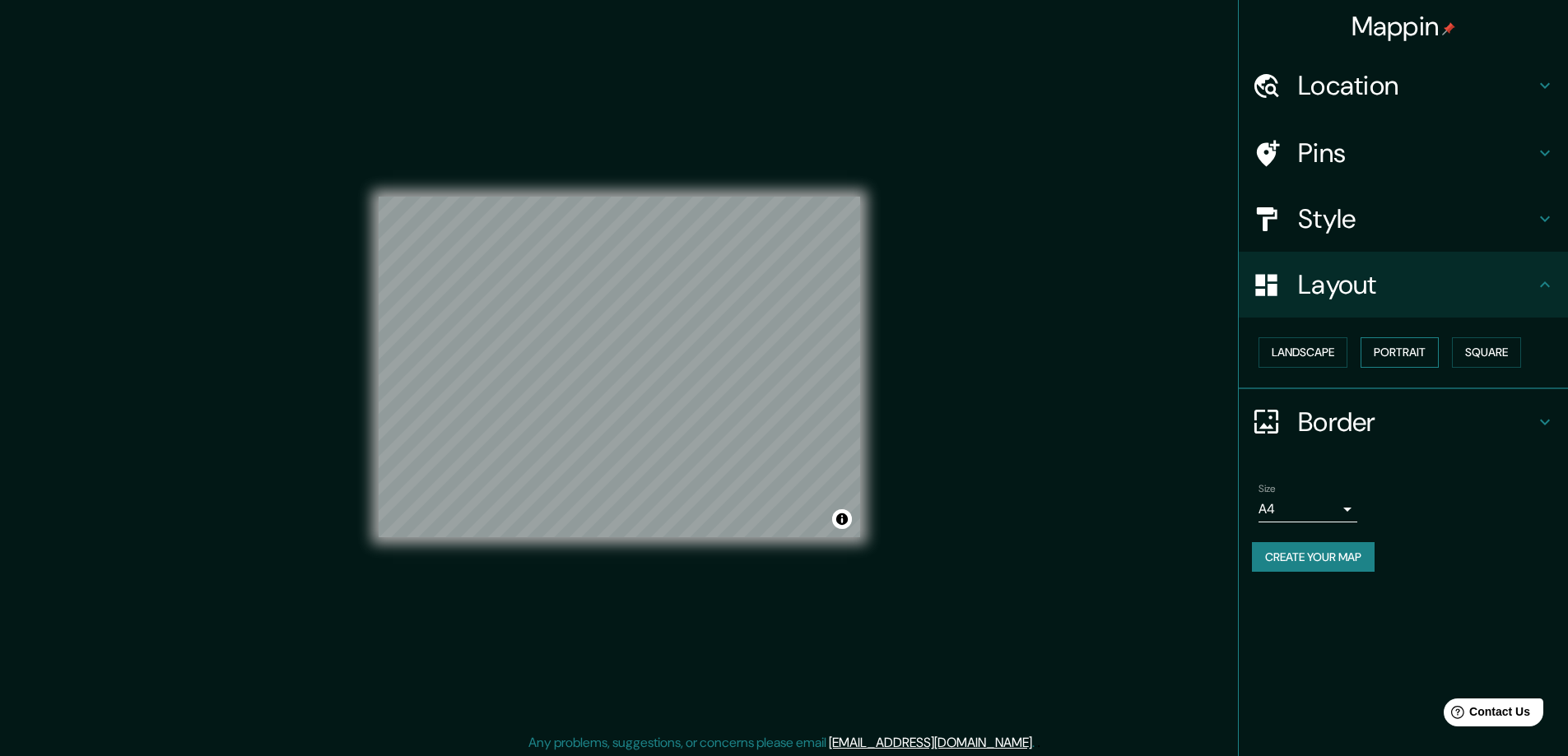
click at [1409, 351] on button "Portrait" at bounding box center [1400, 352] width 78 height 30
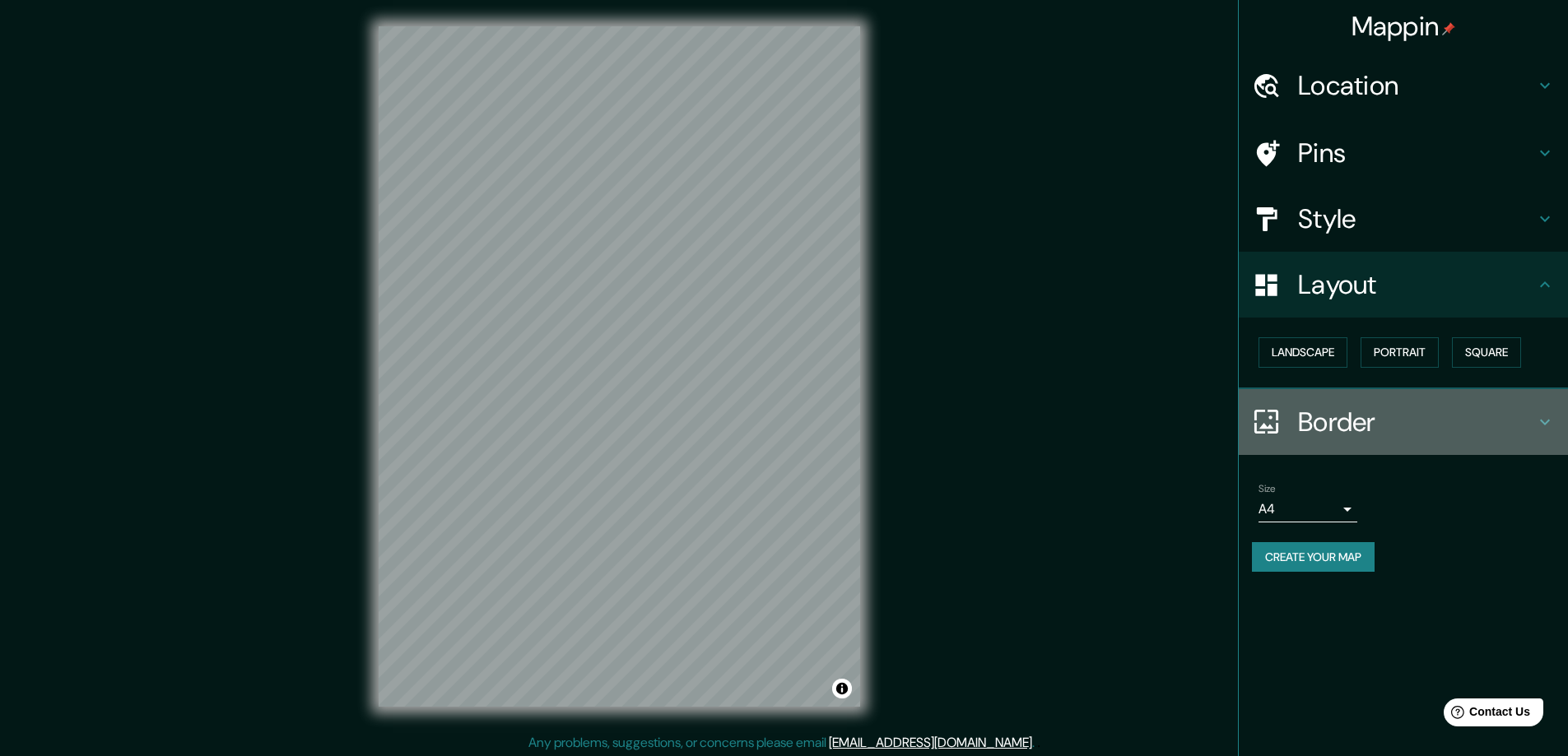
click at [1302, 432] on h4 "Border" at bounding box center [1417, 423] width 237 height 33
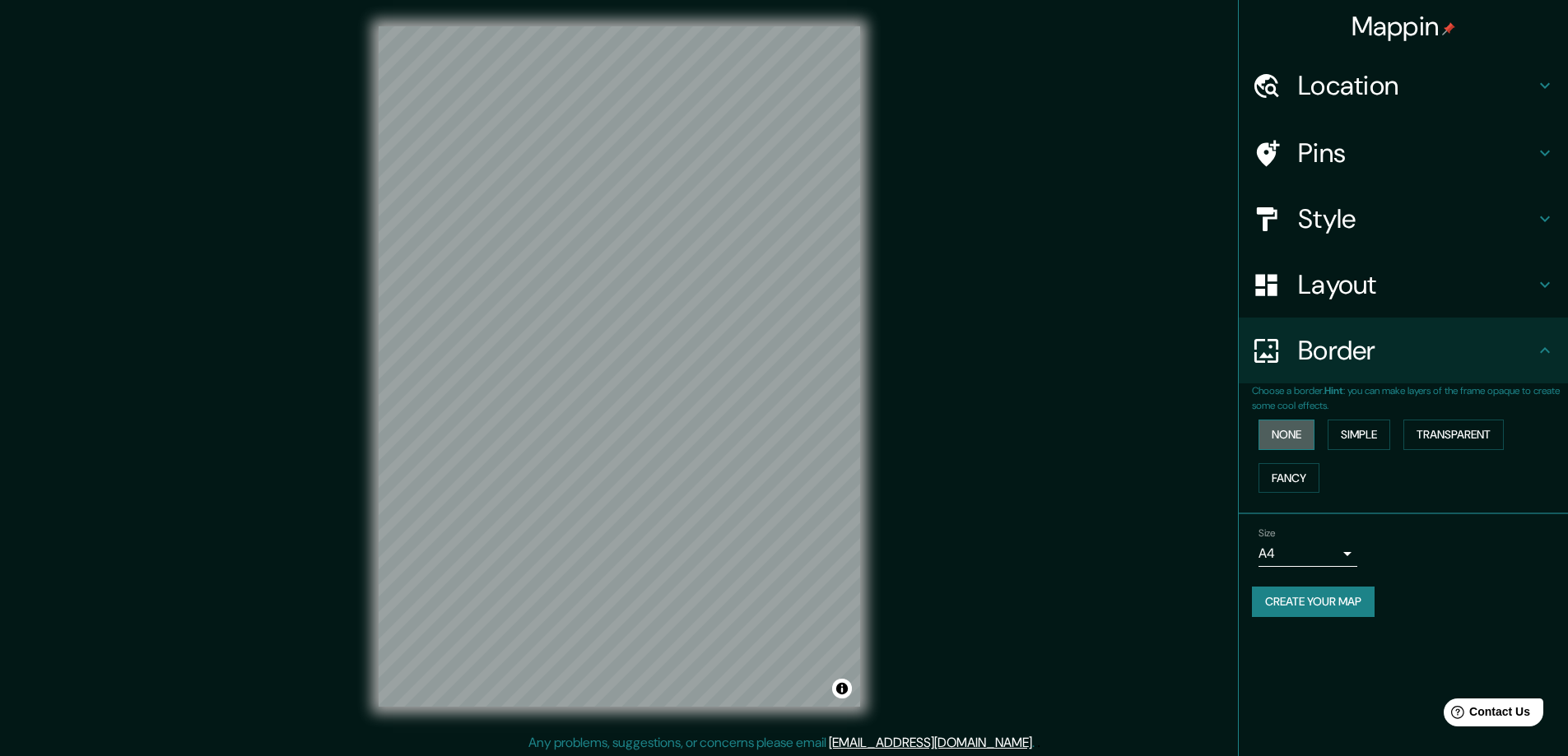
click at [1290, 446] on button "None" at bounding box center [1287, 434] width 56 height 30
click at [1340, 429] on button "Simple" at bounding box center [1359, 434] width 62 height 30
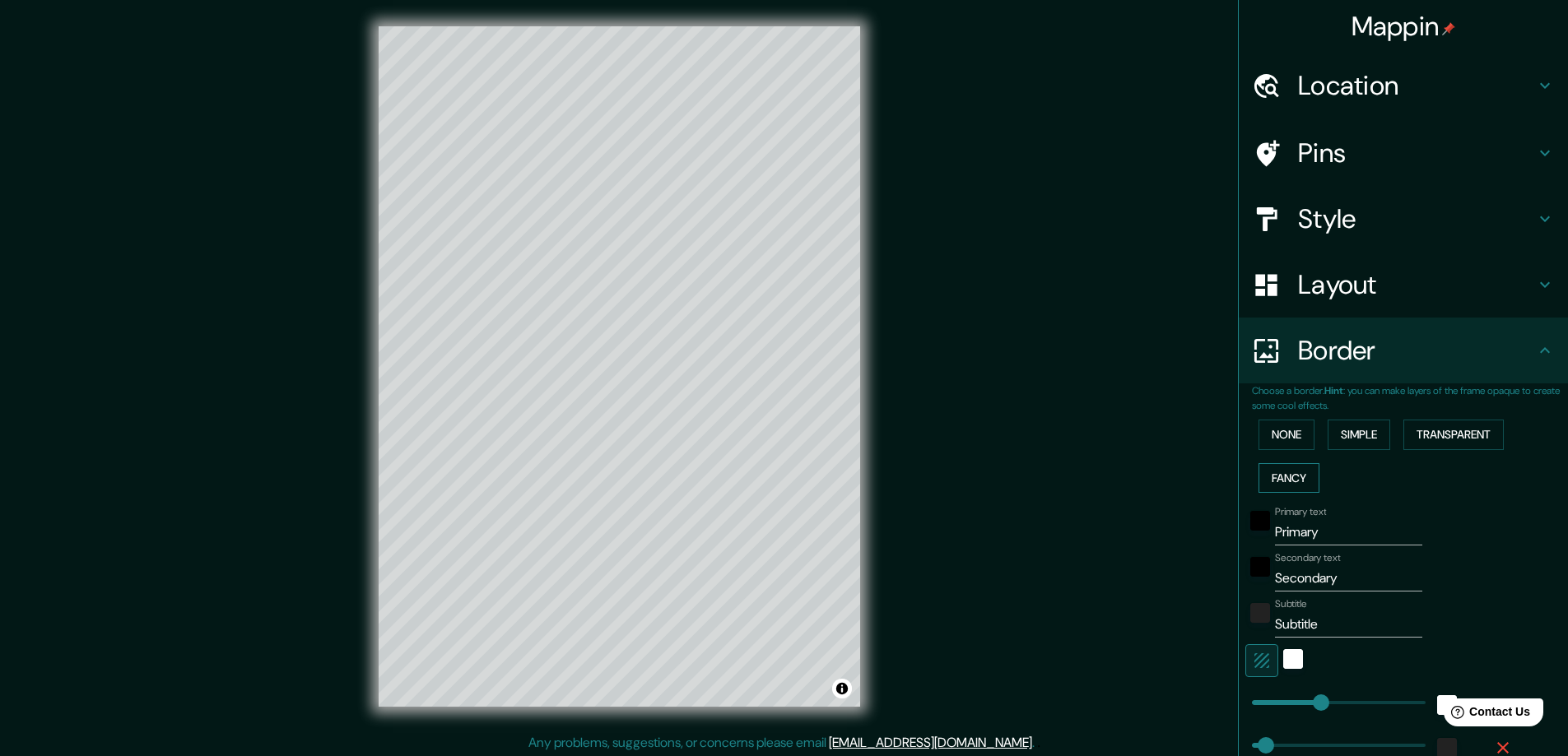
click at [1276, 478] on button "Fancy" at bounding box center [1290, 478] width 61 height 30
click at [1403, 430] on button "Transparent" at bounding box center [1453, 434] width 100 height 30
click at [1267, 448] on button "None" at bounding box center [1287, 434] width 56 height 30
